Goal: Book appointment/travel/reservation

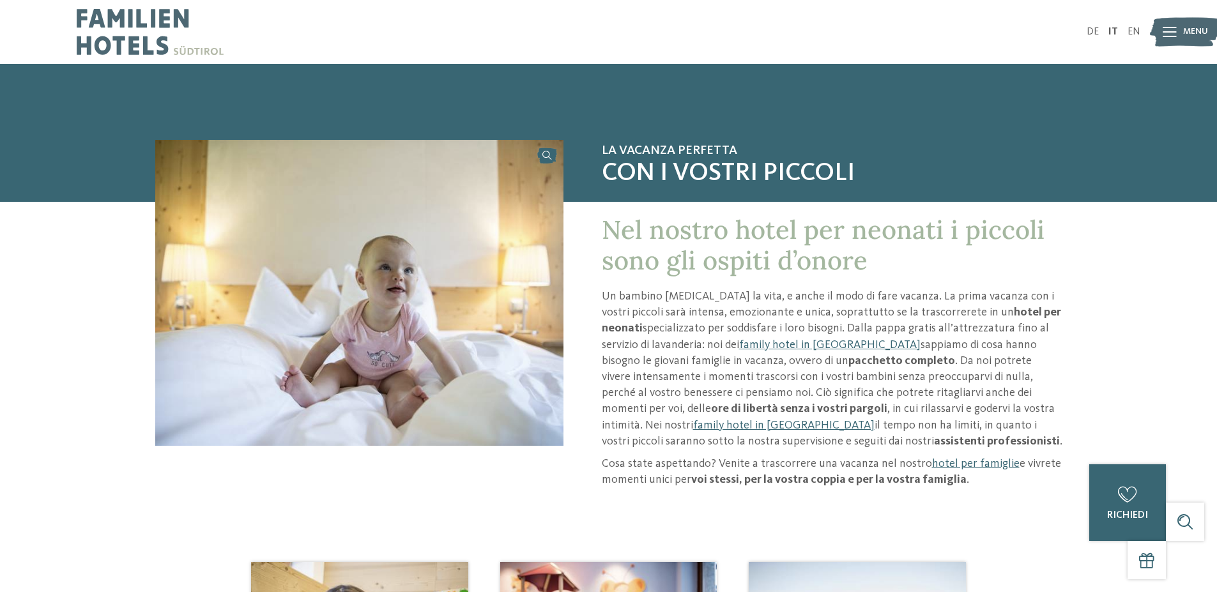
click at [1180, 31] on img at bounding box center [1185, 32] width 70 height 35
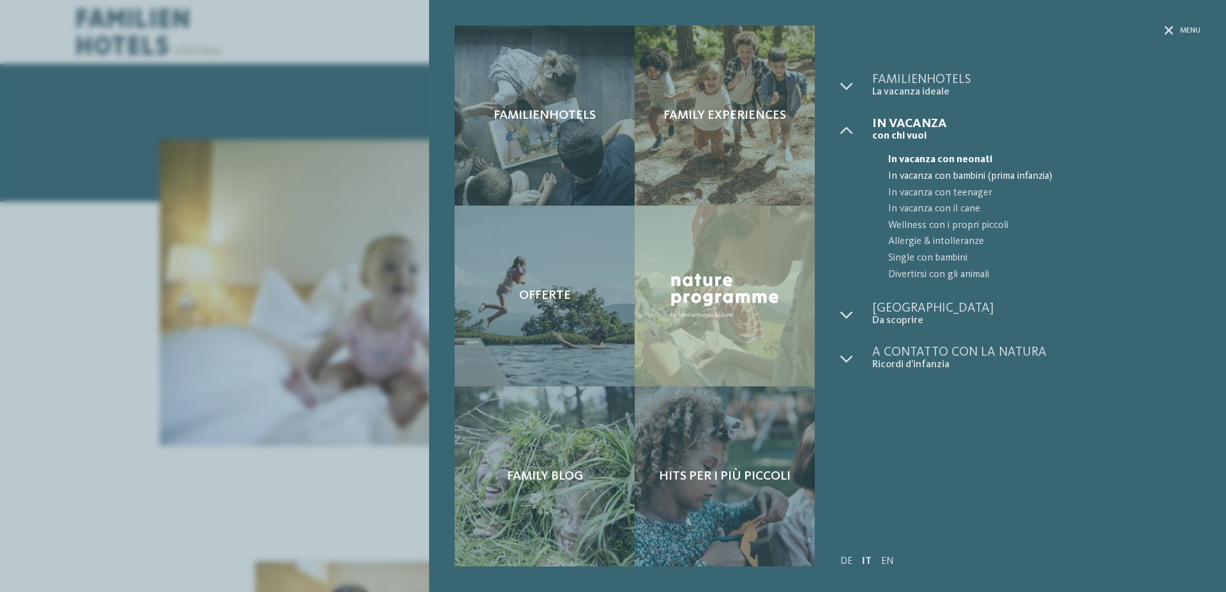
click at [966, 176] on span "In vacanza con bambini (prima infanzia)" at bounding box center [1045, 177] width 312 height 17
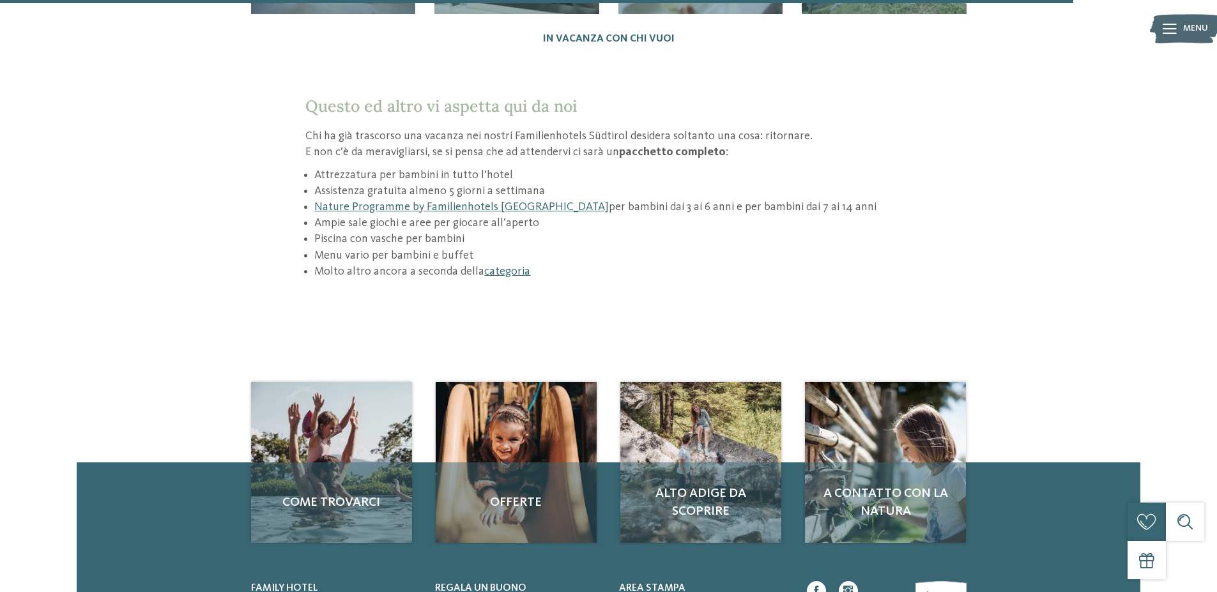
scroll to position [1916, 0]
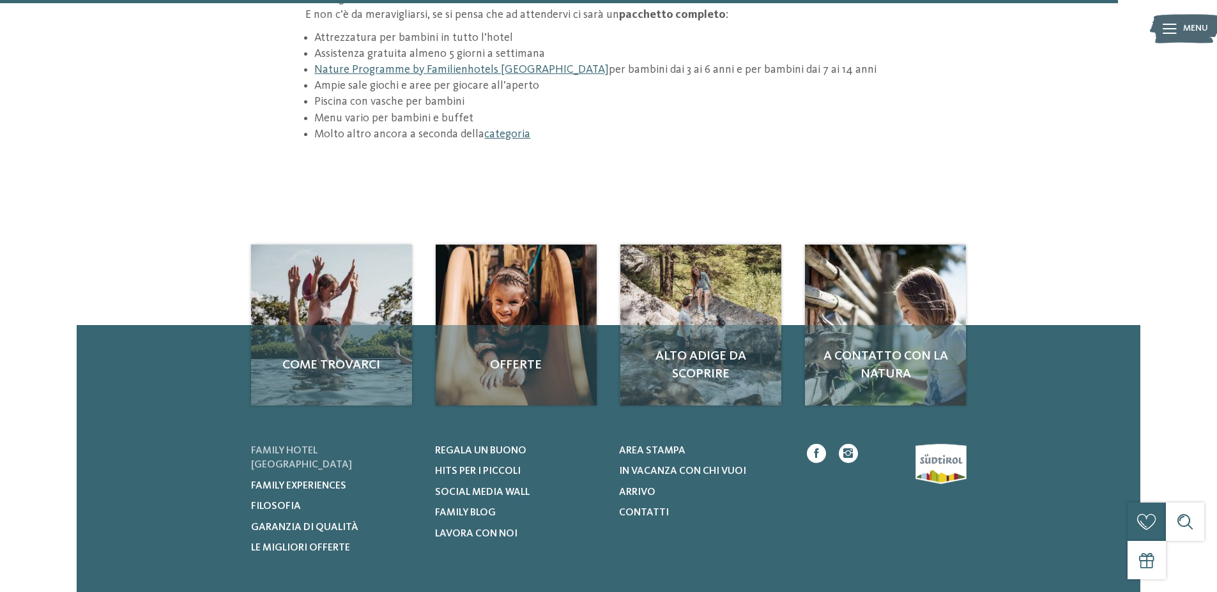
click at [352, 446] on span "Family hotel [GEOGRAPHIC_DATA]" at bounding box center [301, 458] width 101 height 24
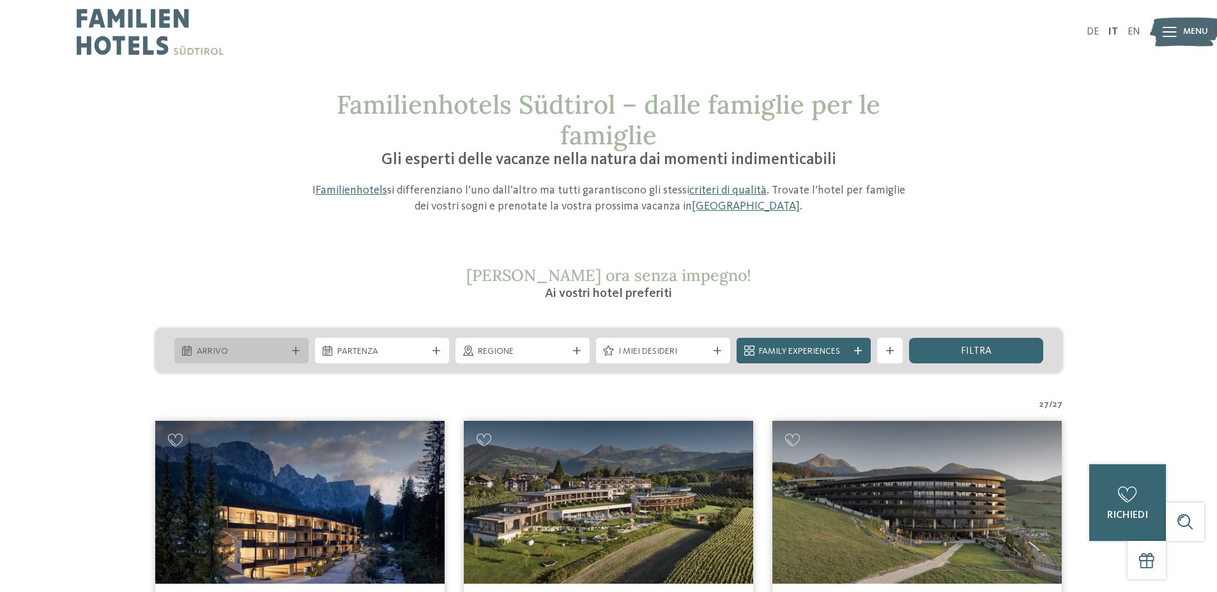
click at [284, 356] on span "Arrivo" at bounding box center [241, 352] width 89 height 13
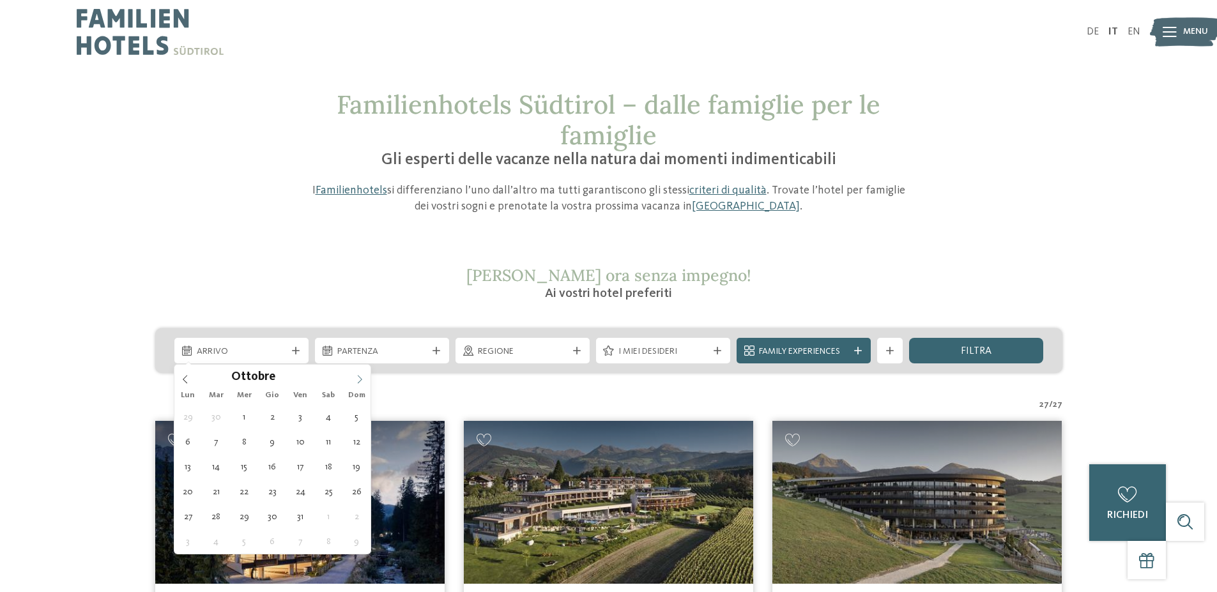
click at [349, 379] on span at bounding box center [360, 376] width 22 height 22
click at [355, 378] on span at bounding box center [360, 376] width 22 height 22
click at [355, 378] on icon at bounding box center [359, 379] width 9 height 9
type input "****"
click at [355, 378] on icon at bounding box center [359, 379] width 9 height 9
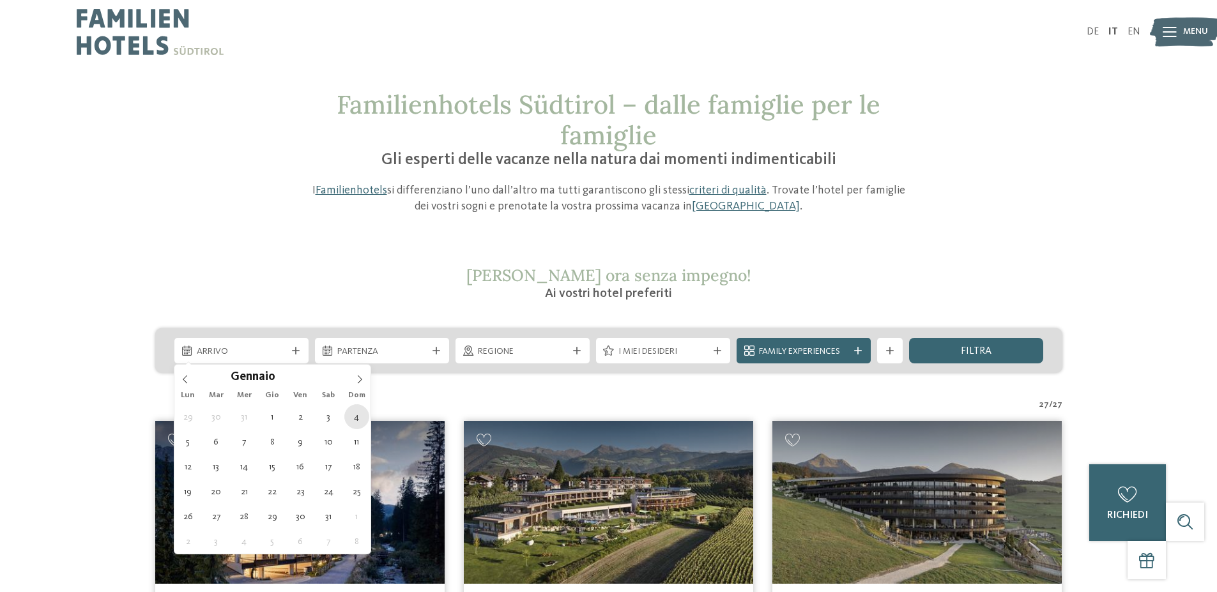
type div "04.01.2026"
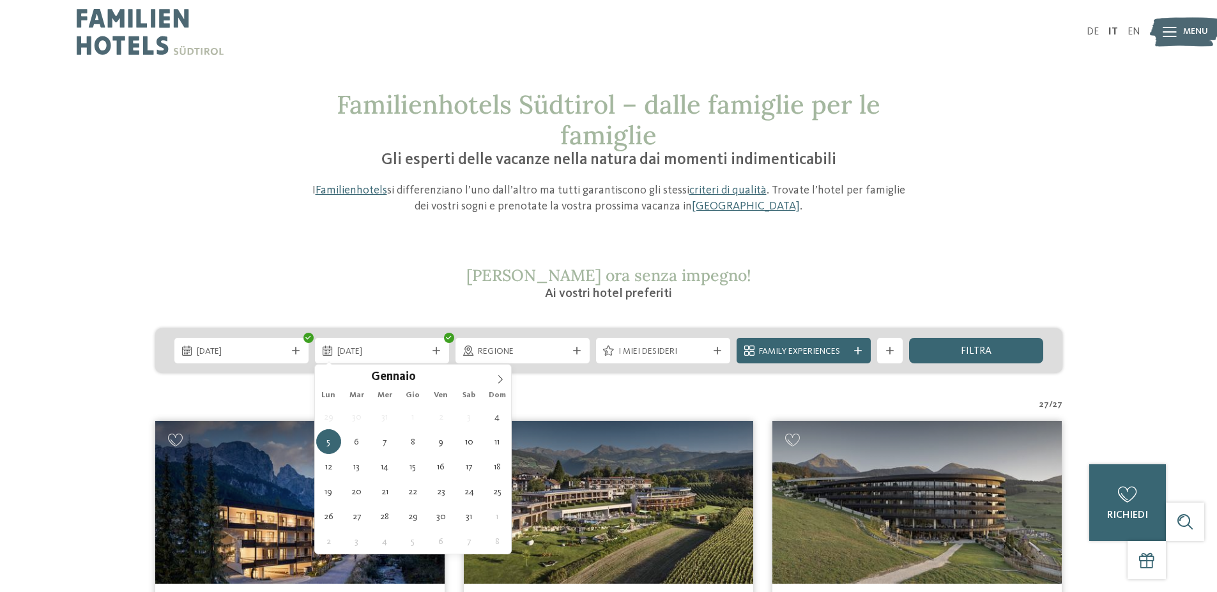
type input "****"
type div "11.01.2026"
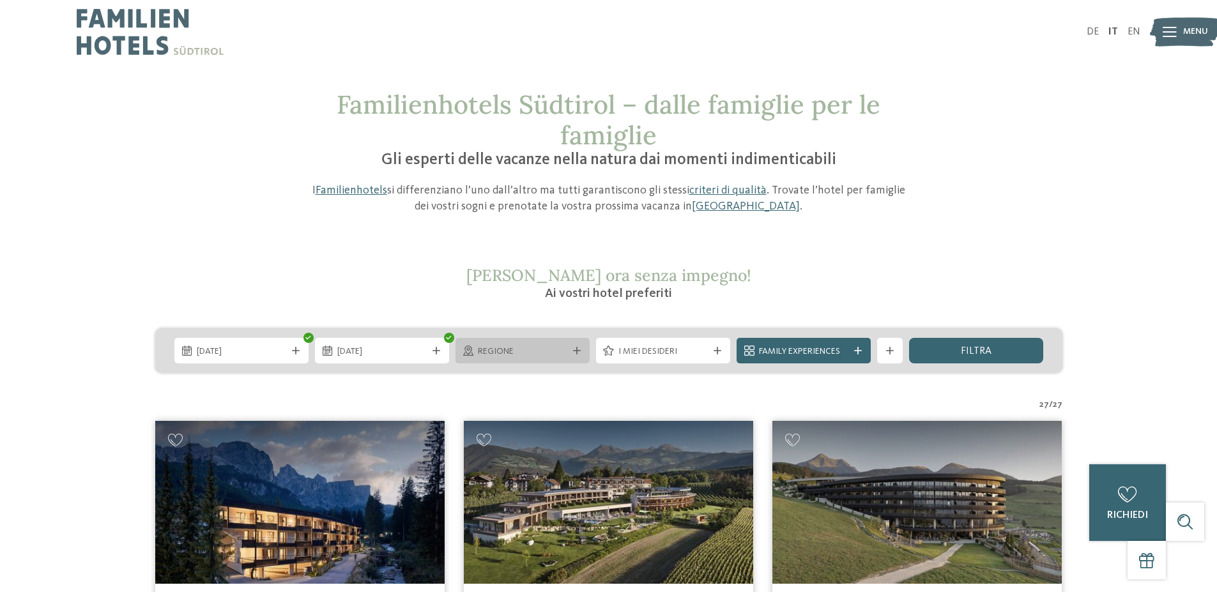
click at [540, 348] on span "Regione" at bounding box center [522, 352] width 89 height 13
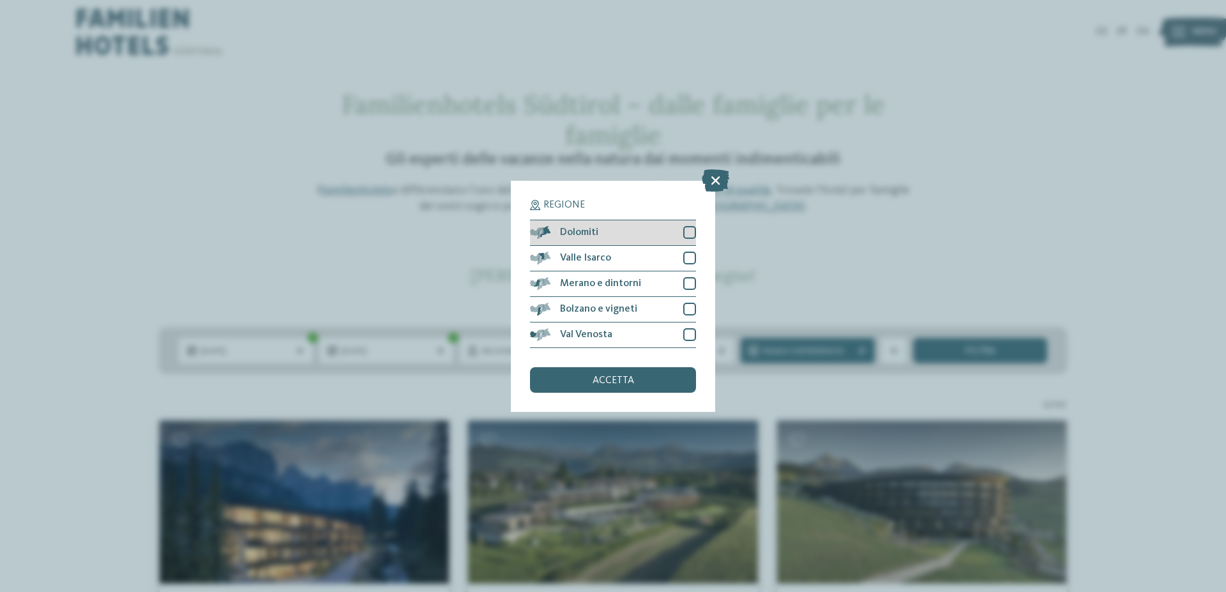
click at [687, 231] on div at bounding box center [689, 232] width 13 height 13
click at [691, 259] on div at bounding box center [689, 258] width 13 height 13
click at [687, 286] on div at bounding box center [689, 283] width 13 height 13
click at [681, 312] on div "Bolzano e vigneti" at bounding box center [613, 310] width 166 height 26
click at [685, 337] on div at bounding box center [689, 334] width 13 height 13
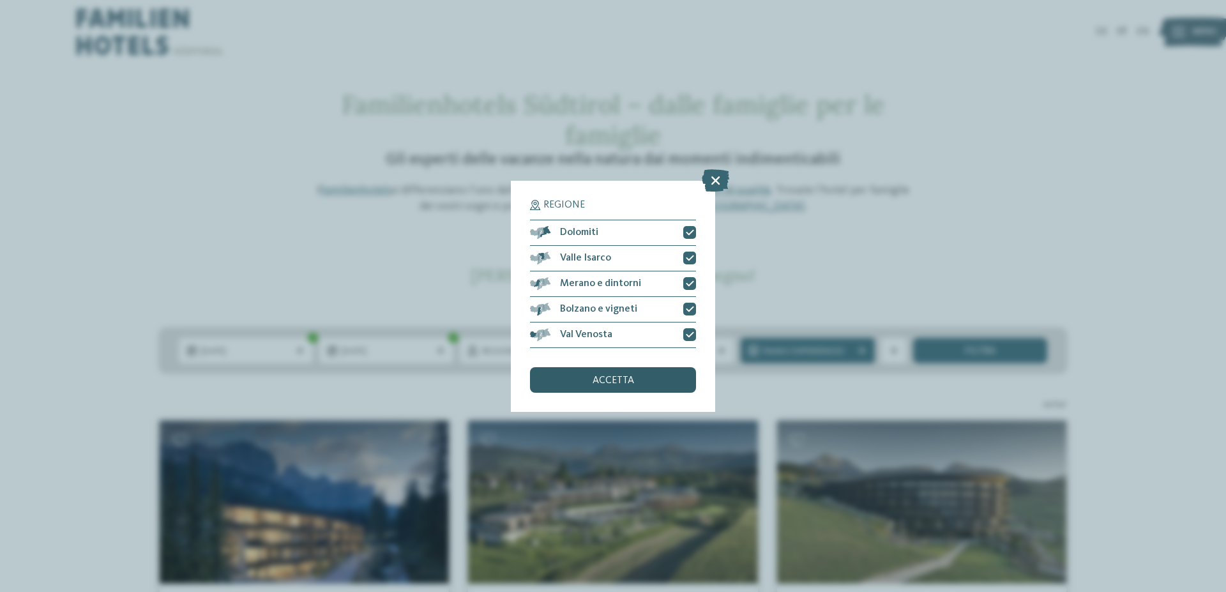
click at [673, 383] on div "accetta" at bounding box center [613, 380] width 166 height 26
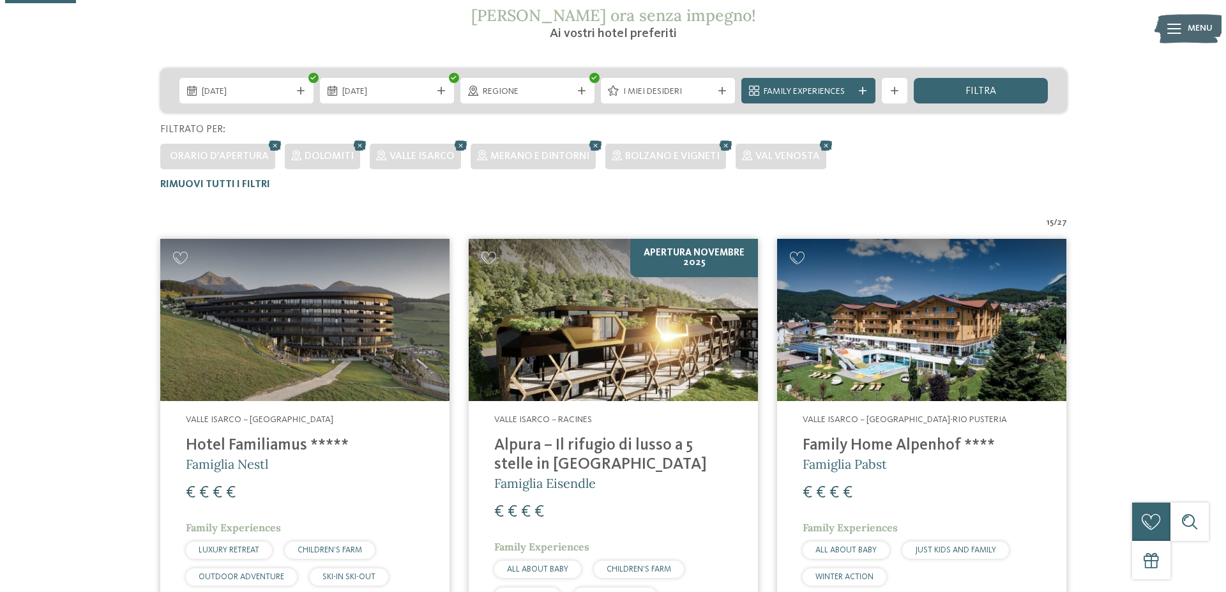
scroll to position [100, 0]
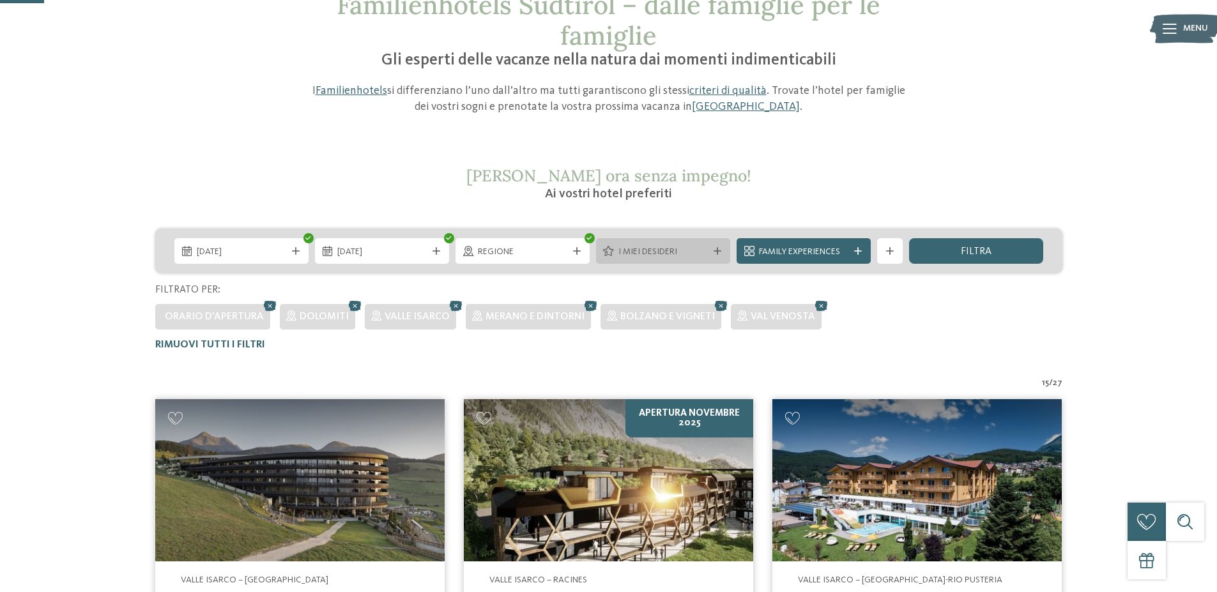
click at [702, 257] on span "I miei desideri" at bounding box center [662, 252] width 89 height 13
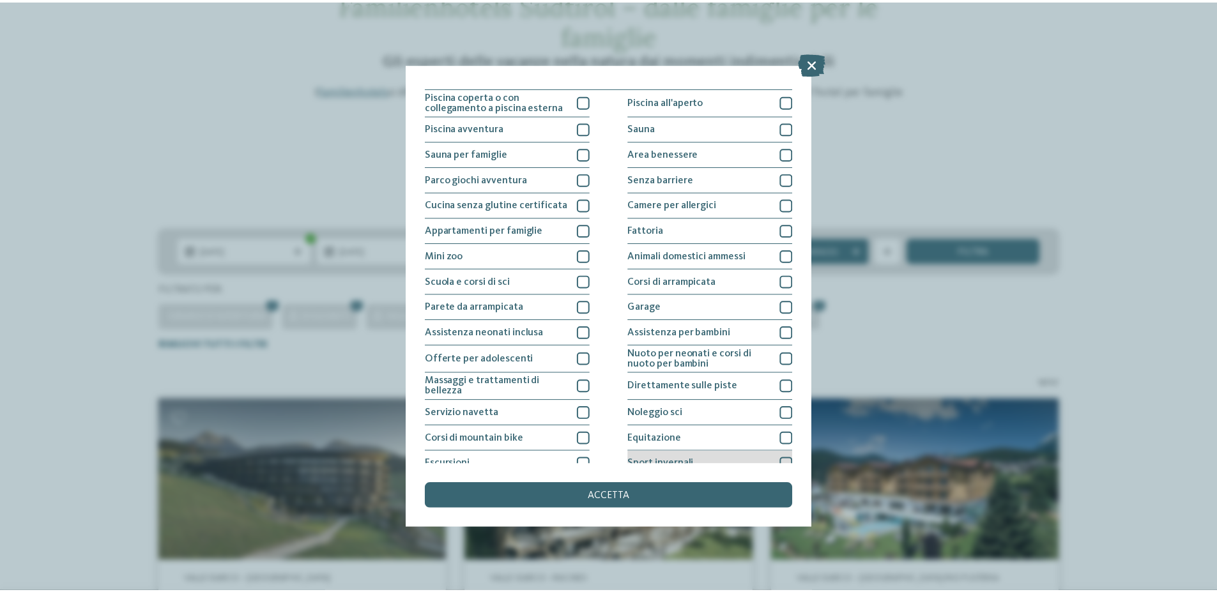
scroll to position [0, 0]
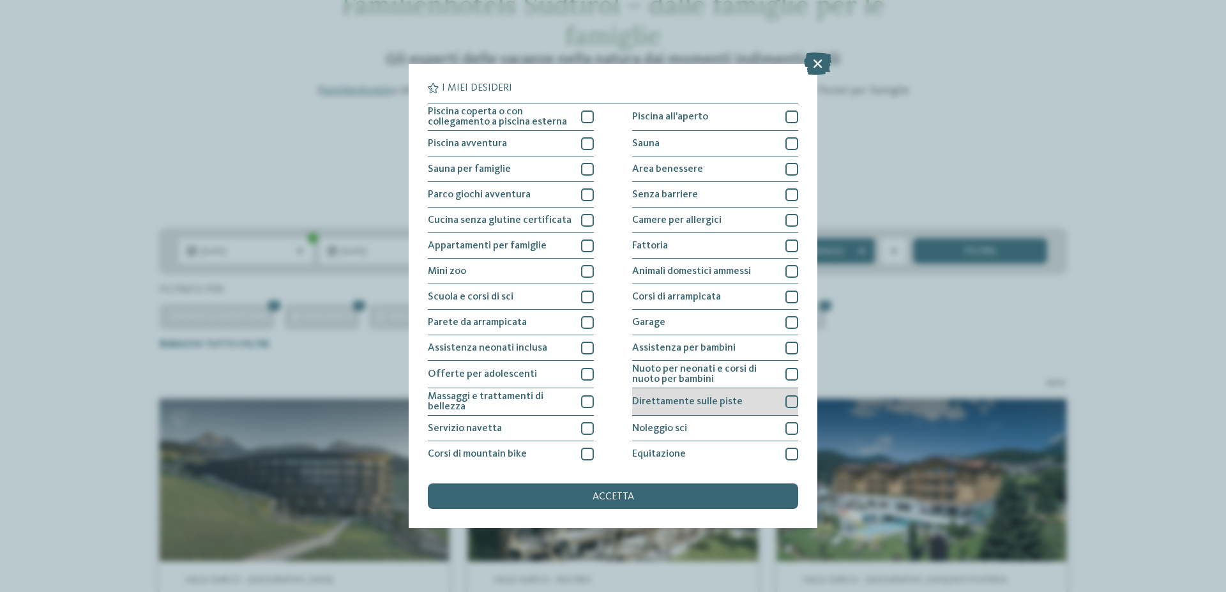
click at [788, 402] on div at bounding box center [792, 401] width 13 height 13
click at [788, 346] on div at bounding box center [792, 348] width 13 height 13
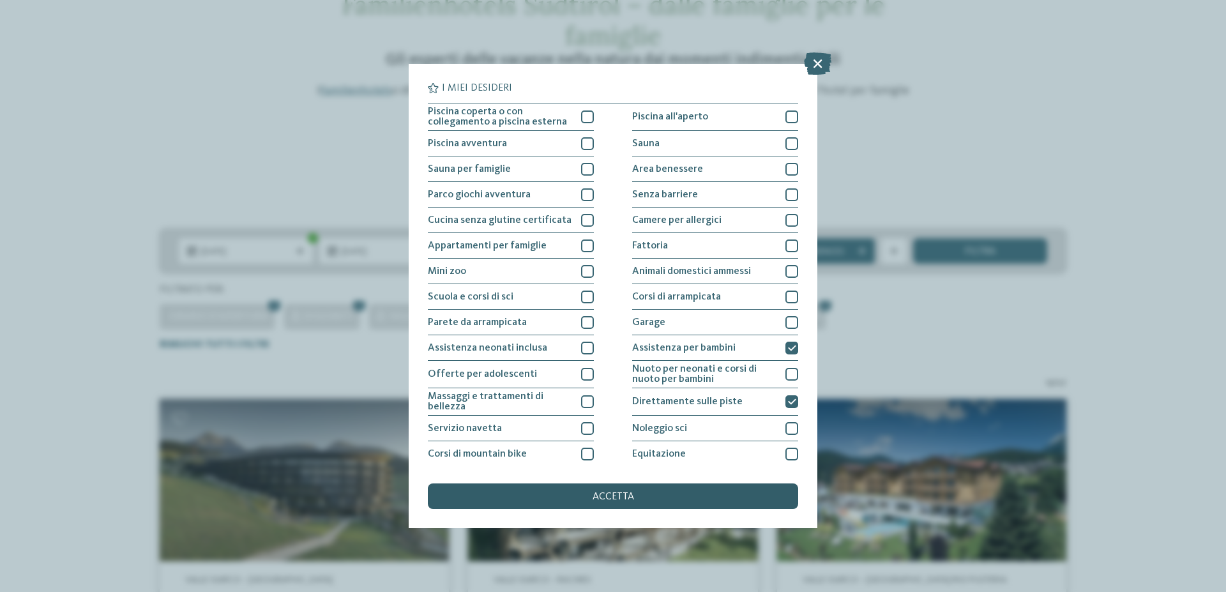
click at [705, 489] on div "accetta" at bounding box center [613, 497] width 370 height 26
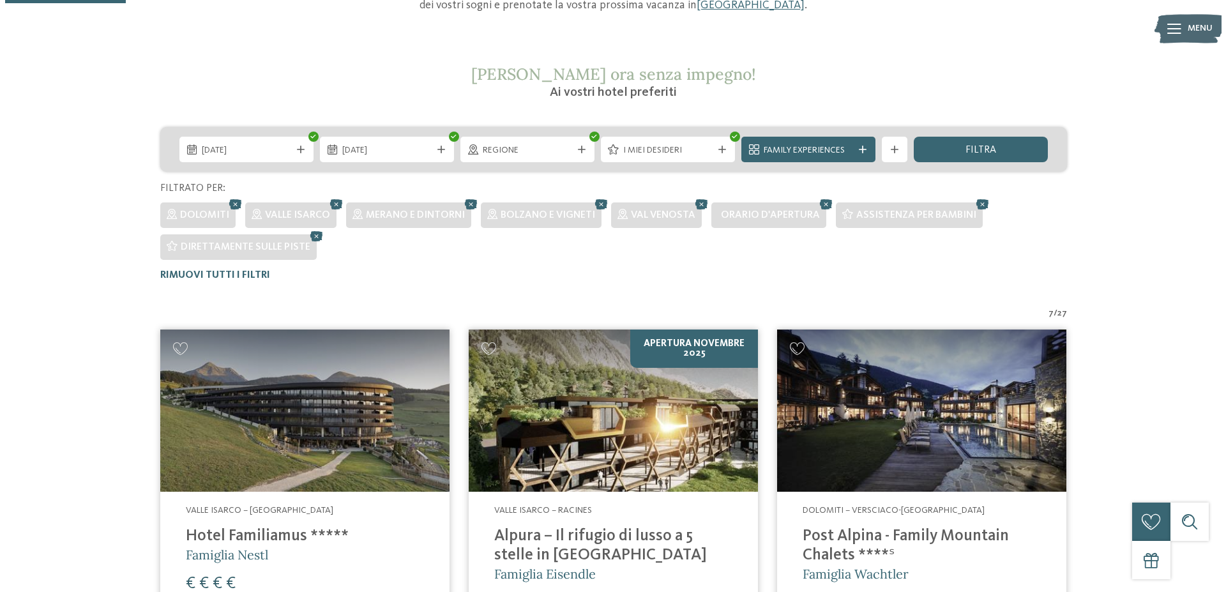
scroll to position [195, 0]
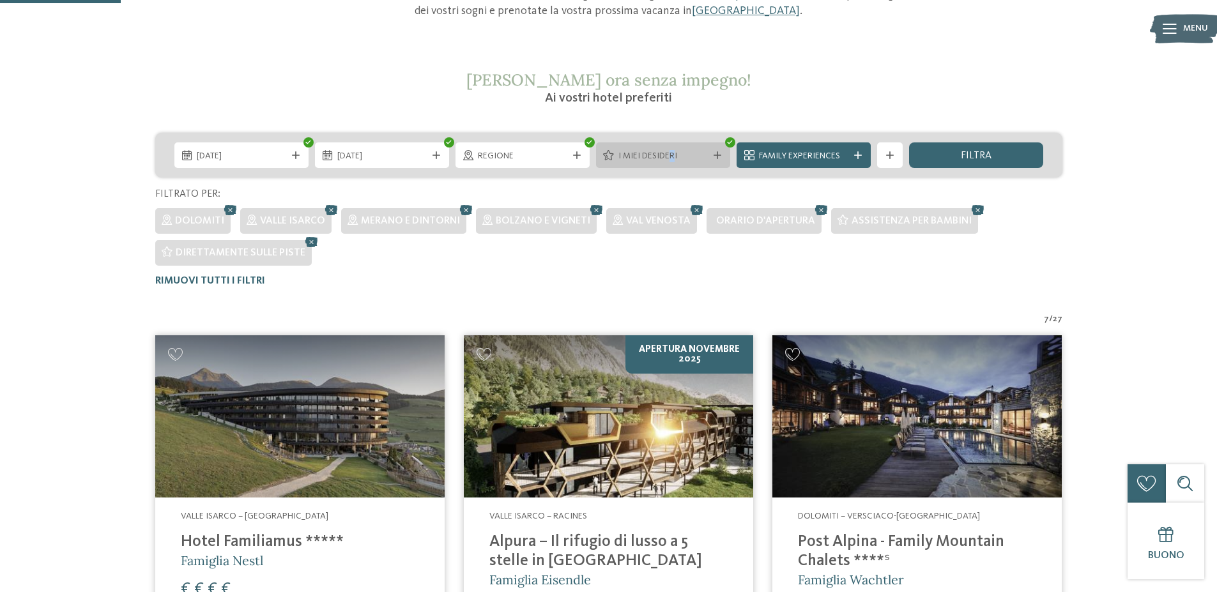
click at [673, 163] on div "I miei desideri" at bounding box center [663, 155] width 134 height 26
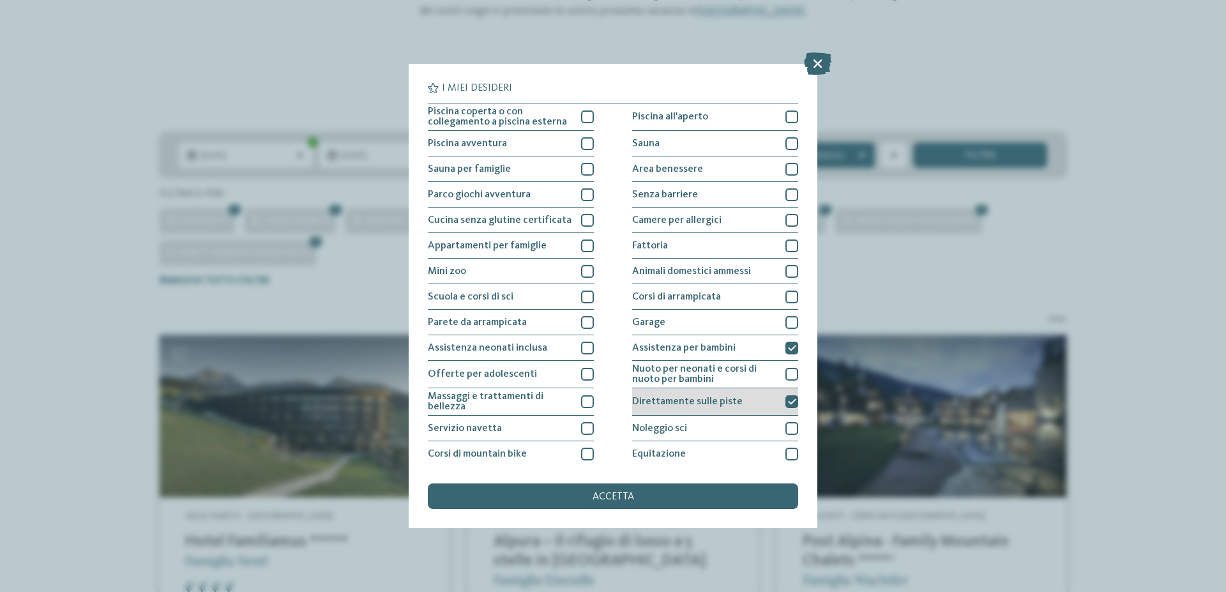
click at [788, 402] on icon at bounding box center [792, 402] width 8 height 8
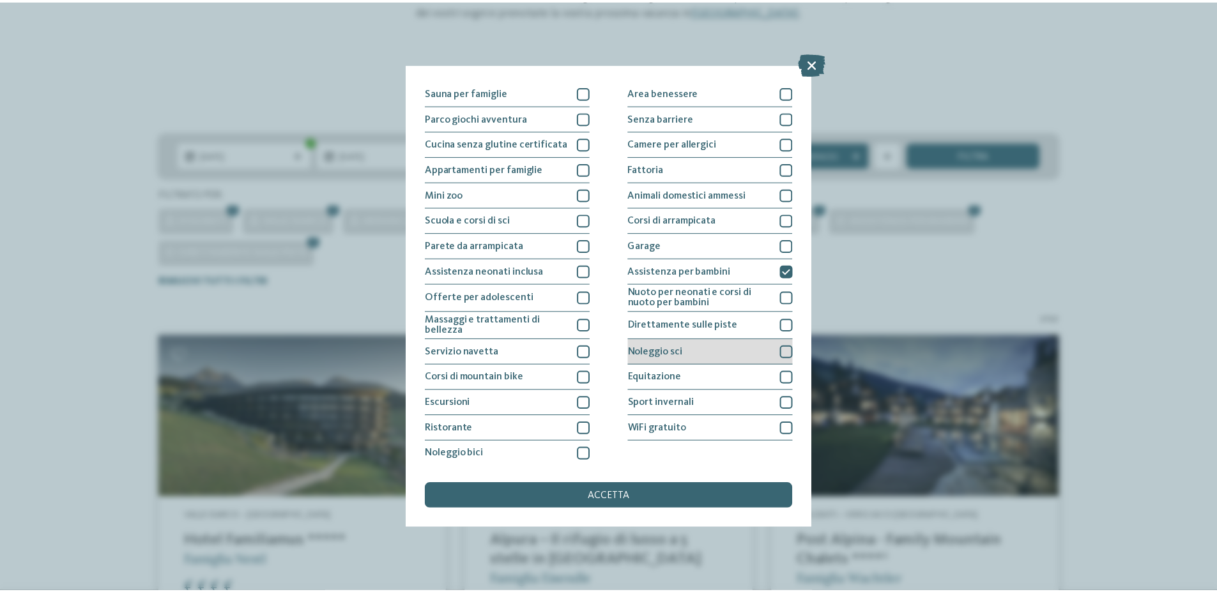
scroll to position [79, 0]
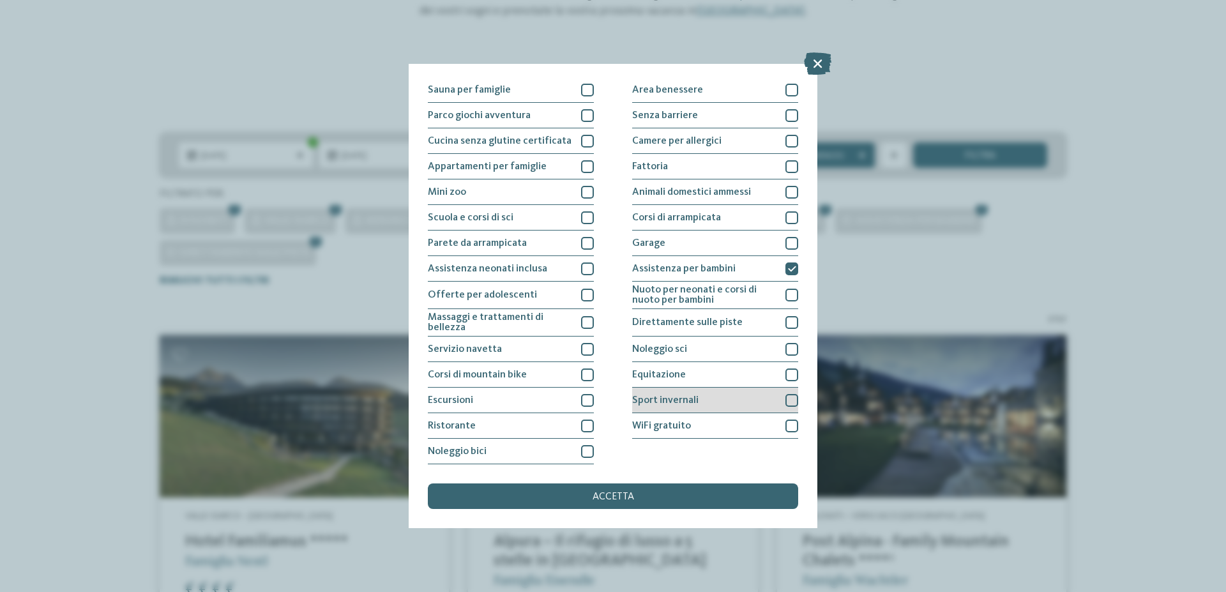
click at [786, 401] on div at bounding box center [792, 400] width 13 height 13
click at [721, 491] on div "accetta" at bounding box center [613, 497] width 370 height 26
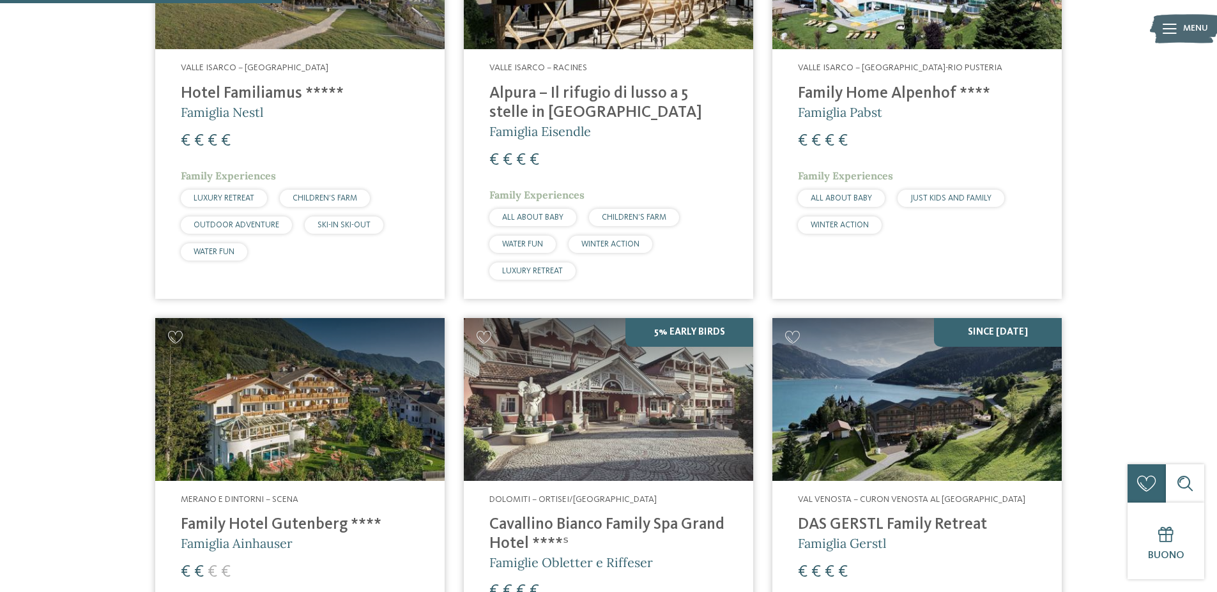
scroll to position [706, 0]
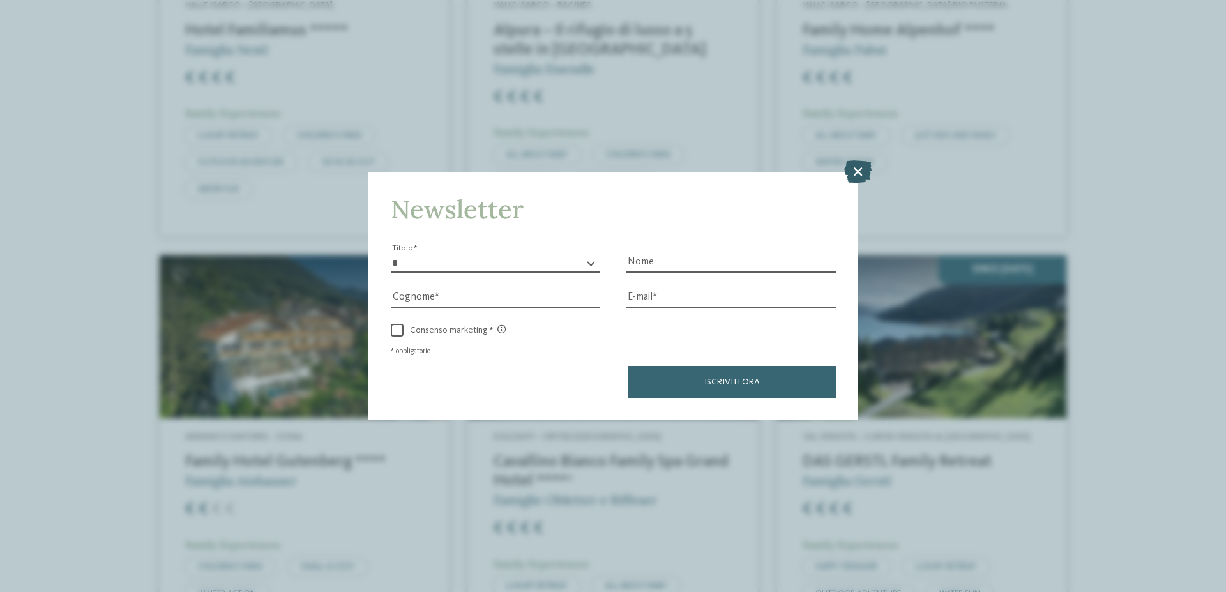
click at [855, 171] on icon at bounding box center [857, 171] width 27 height 22
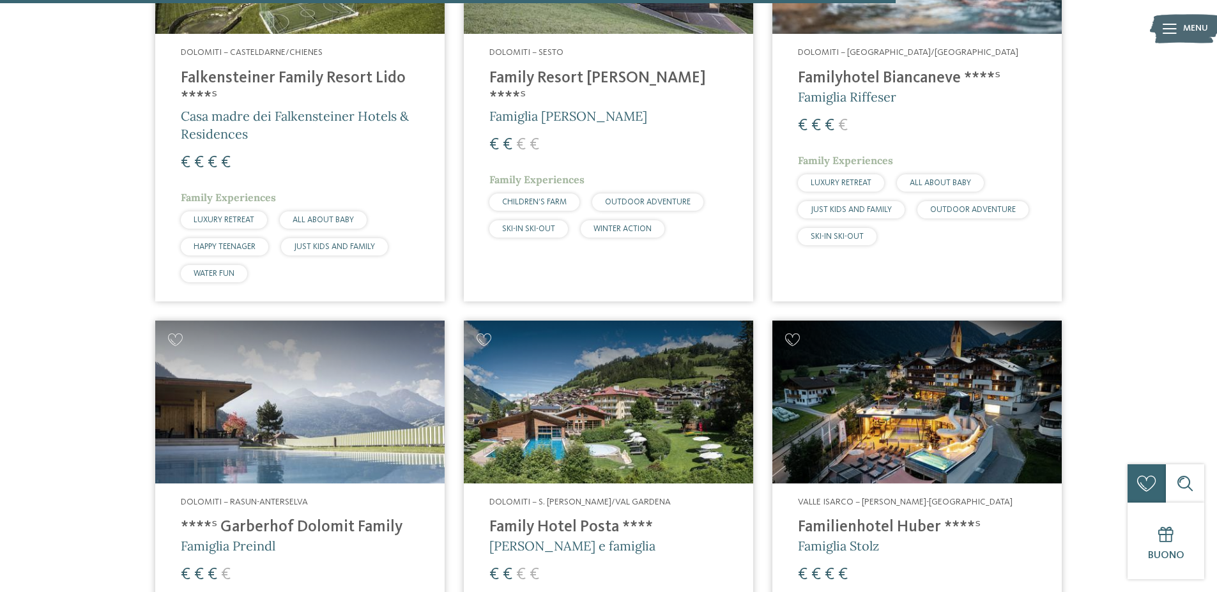
scroll to position [2048, 0]
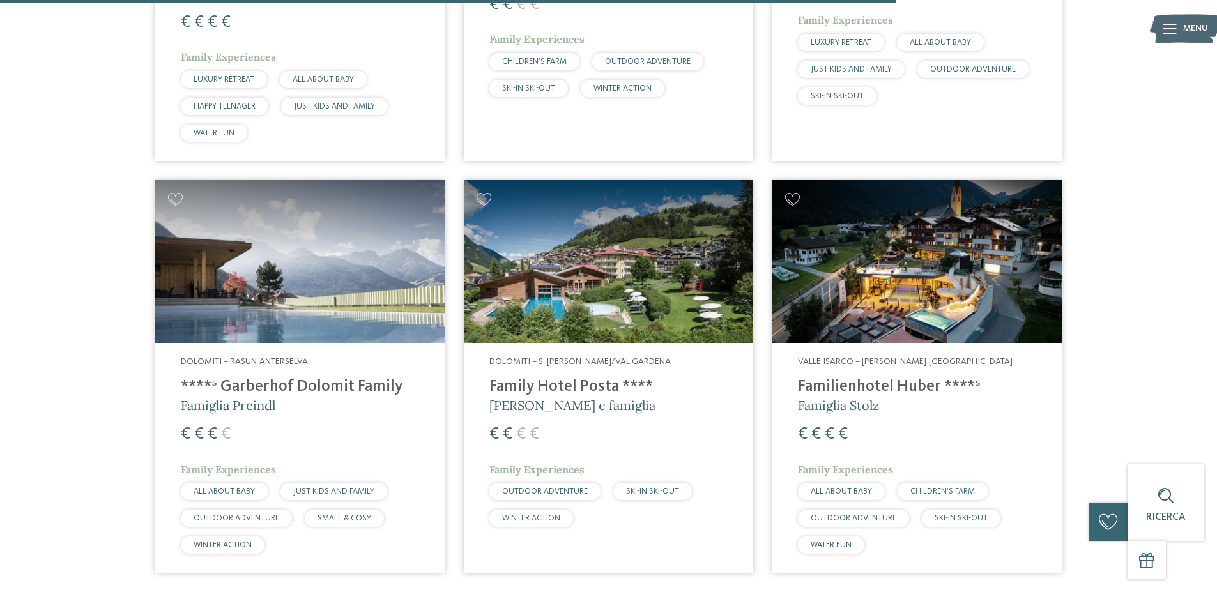
drag, startPoint x: 291, startPoint y: 383, endPoint x: 137, endPoint y: 372, distance: 154.3
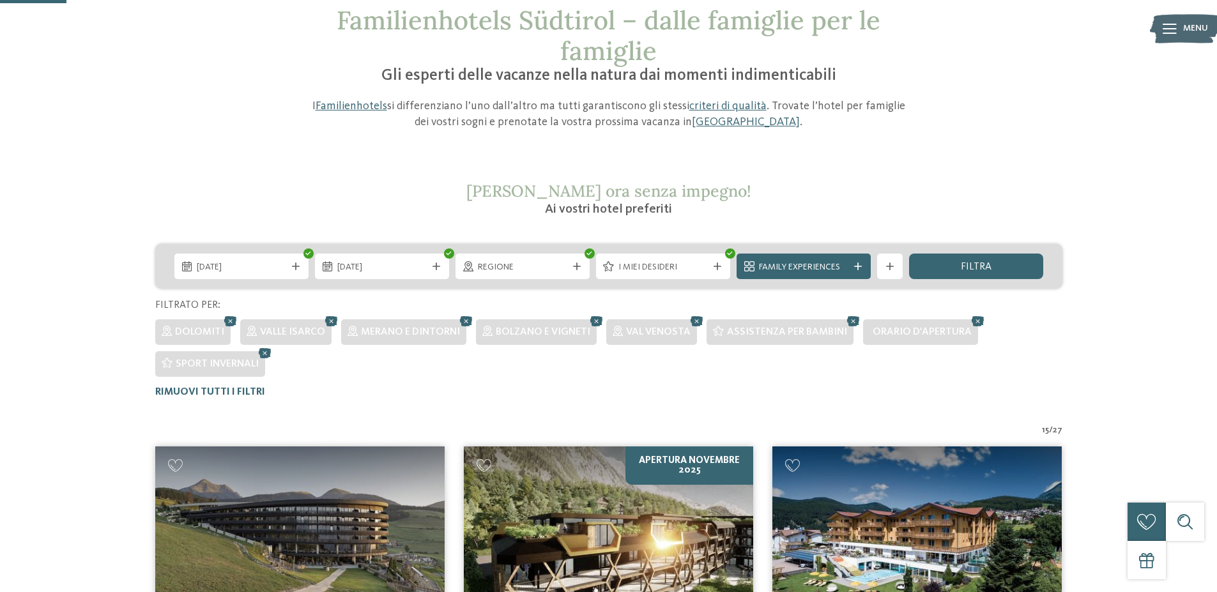
scroll to position [68, 0]
